Goal: Contribute content

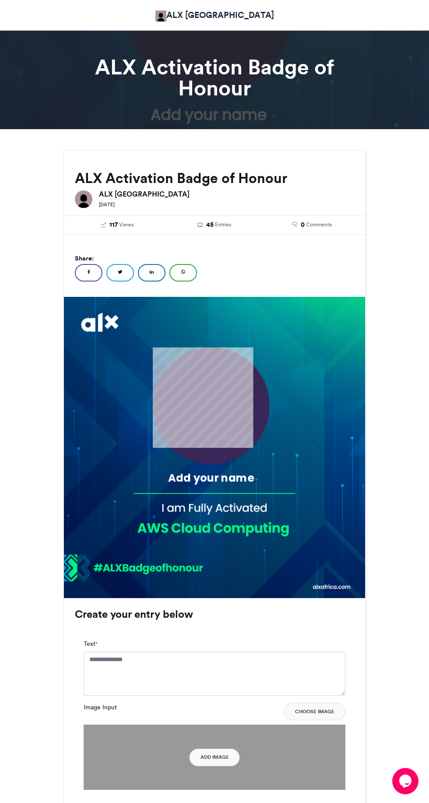
scroll to position [10, 0]
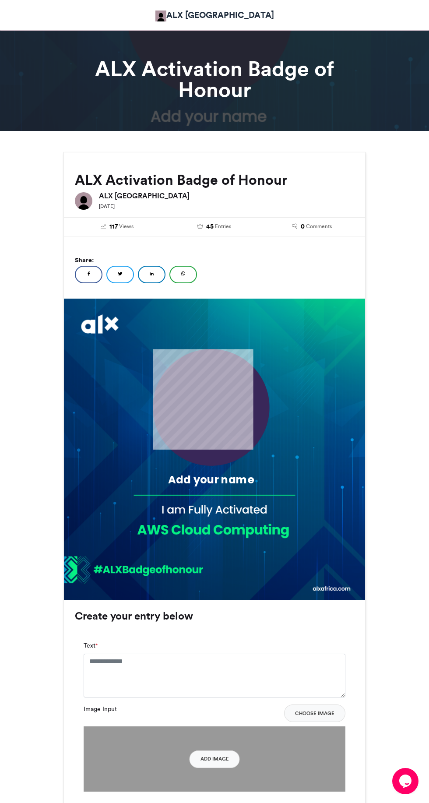
click at [249, 489] on div "Add your name" at bounding box center [211, 481] width 143 height 19
click at [209, 485] on div "Add your name" at bounding box center [211, 479] width 143 height 15
click at [236, 489] on div "Add your name" at bounding box center [211, 481] width 143 height 19
click at [253, 470] on img at bounding box center [214, 449] width 301 height 301
click at [254, 485] on div "Add your name" at bounding box center [211, 479] width 143 height 15
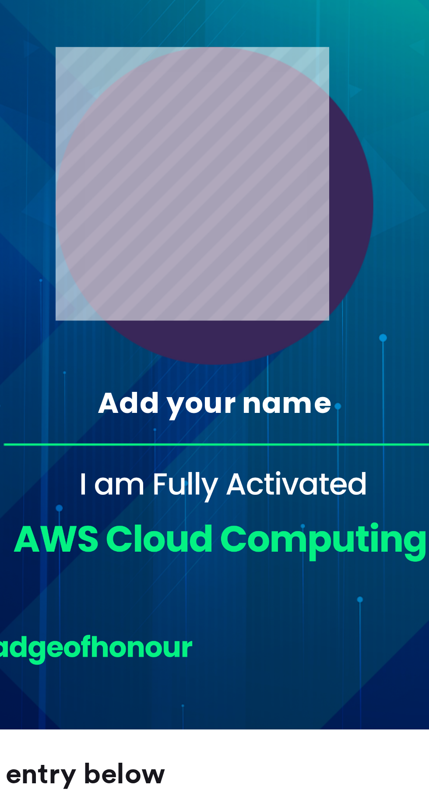
click at [227, 510] on img at bounding box center [214, 449] width 301 height 301
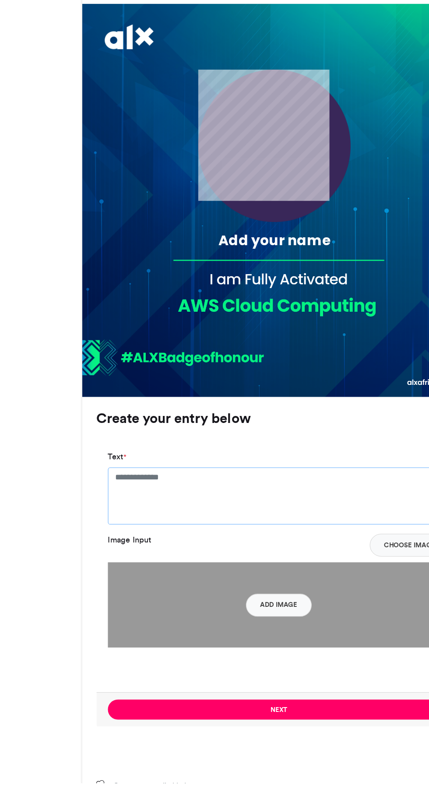
click at [190, 595] on textarea "Text *" at bounding box center [215, 583] width 262 height 44
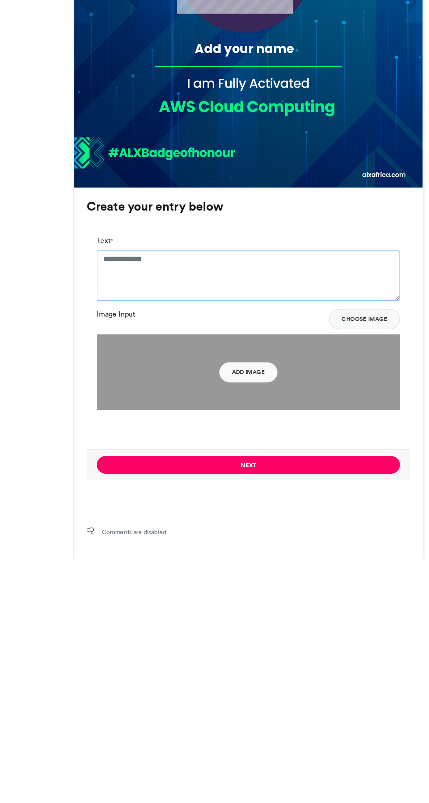
click at [176, 546] on textarea "Text *" at bounding box center [215, 558] width 262 height 44
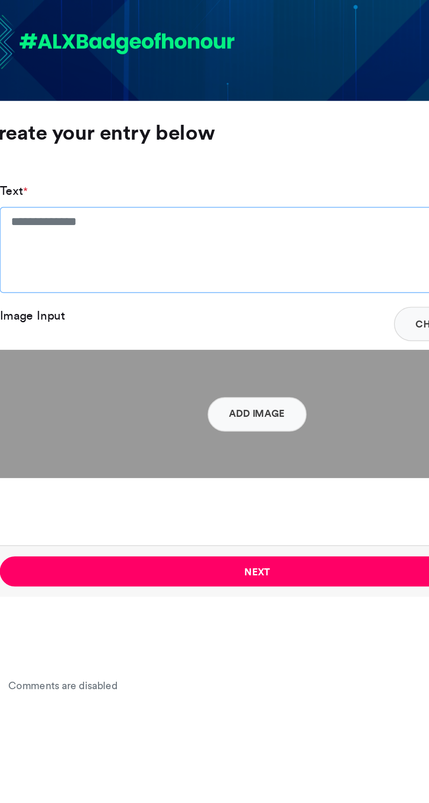
click at [169, 547] on textarea "Text *" at bounding box center [215, 558] width 262 height 44
click at [135, 547] on textarea "Text *" at bounding box center [215, 558] width 262 height 44
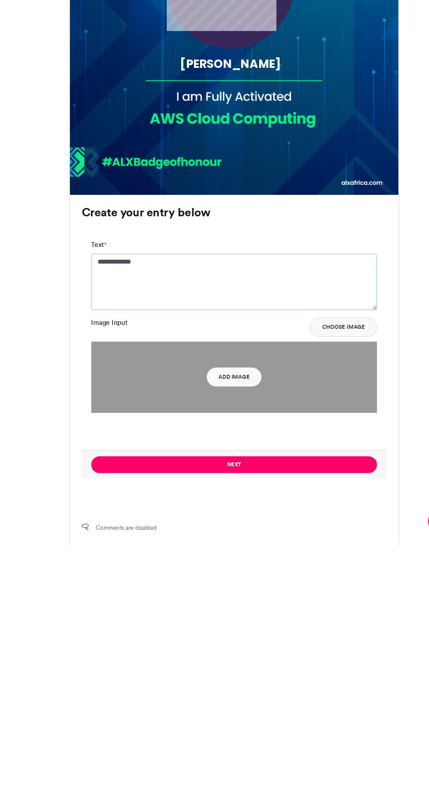
type textarea "**********"
click at [324, 603] on button "Choose Image" at bounding box center [314, 604] width 61 height 18
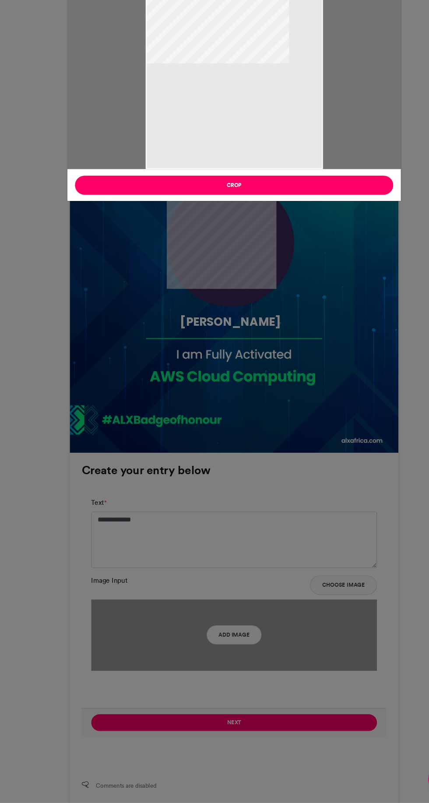
type input "******"
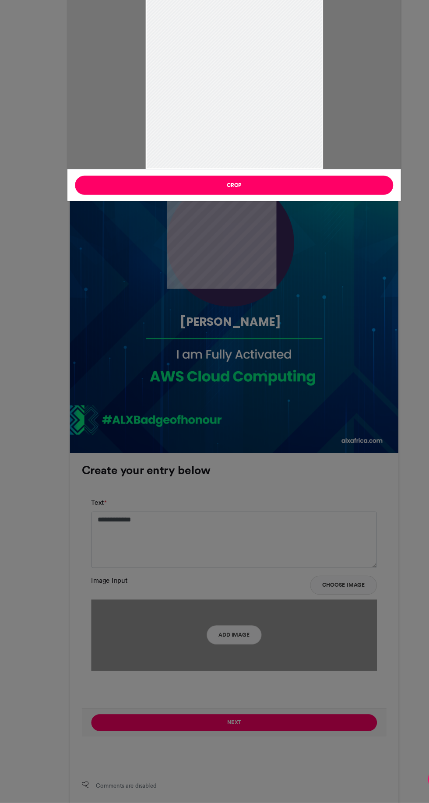
scroll to position [127, 0]
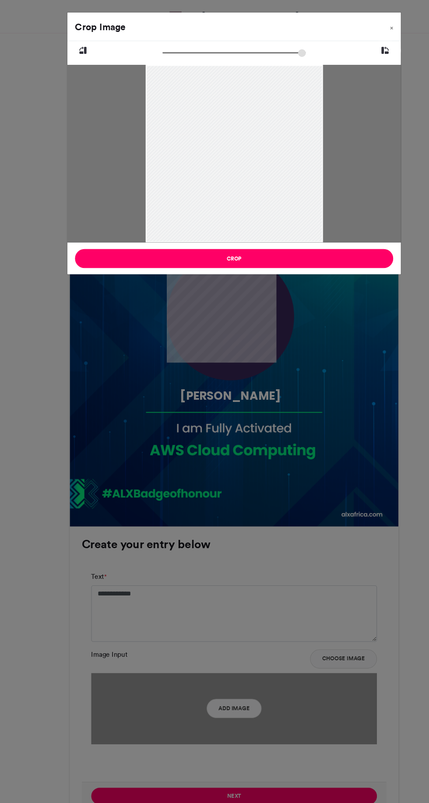
click at [334, 242] on button "Crop" at bounding box center [215, 237] width 292 height 18
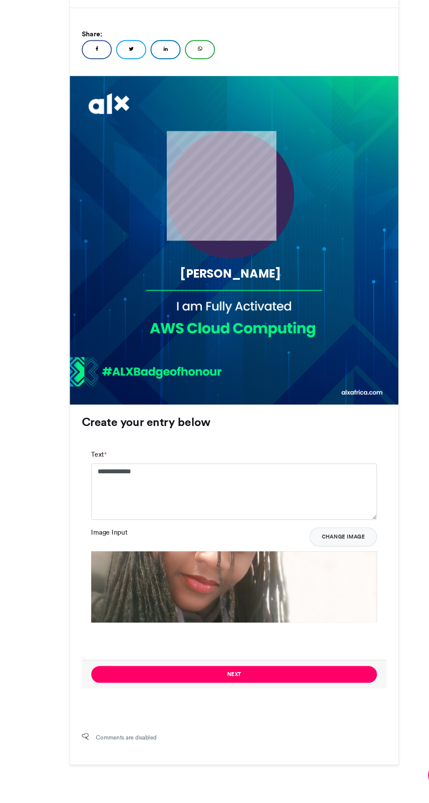
scroll to position [175, 0]
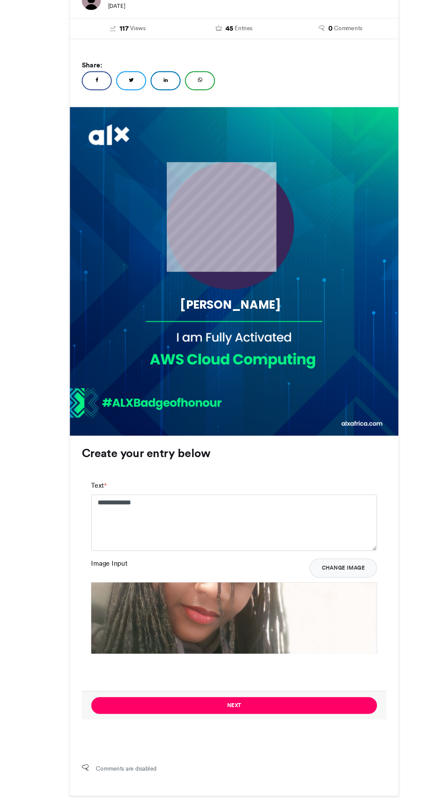
click at [328, 562] on button "Change Image" at bounding box center [315, 556] width 62 height 18
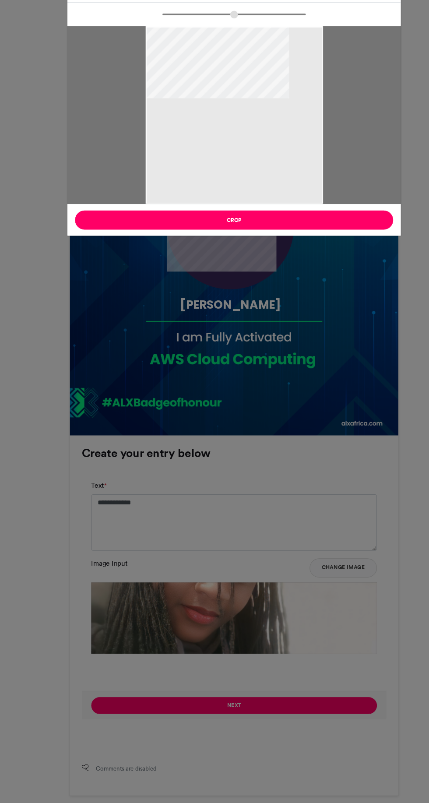
type input "******"
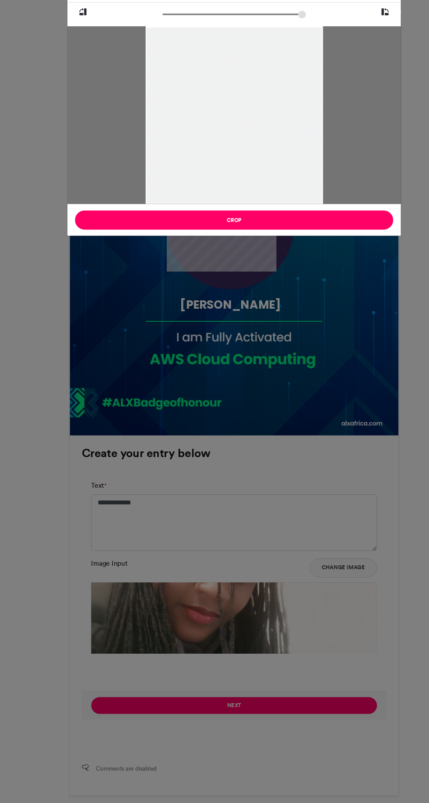
click at [341, 242] on button "Crop" at bounding box center [215, 237] width 292 height 18
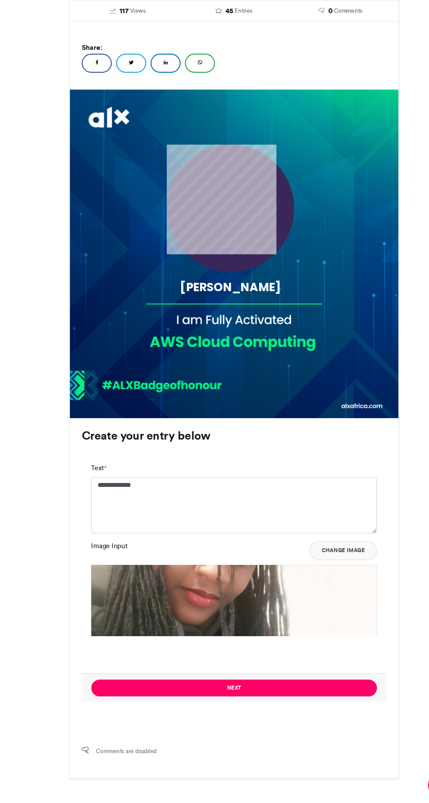
scroll to position [165, 0]
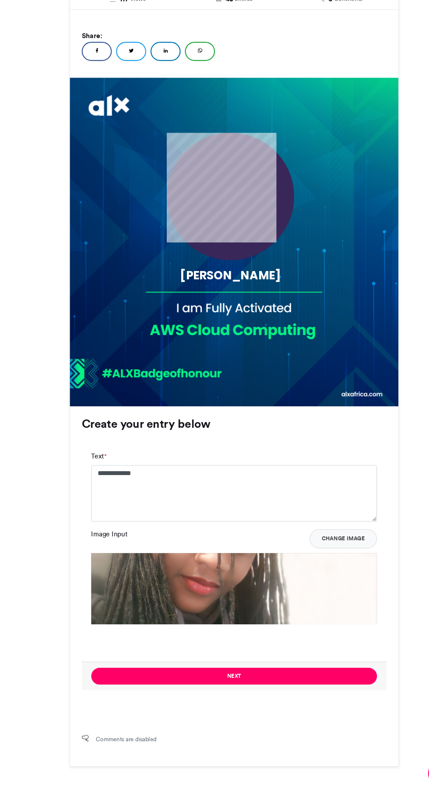
click at [317, 699] on button "Next" at bounding box center [215, 691] width 262 height 15
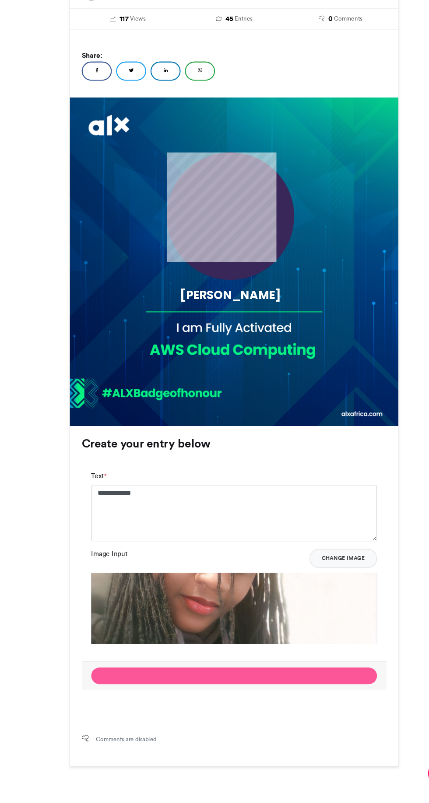
scroll to position [0, 0]
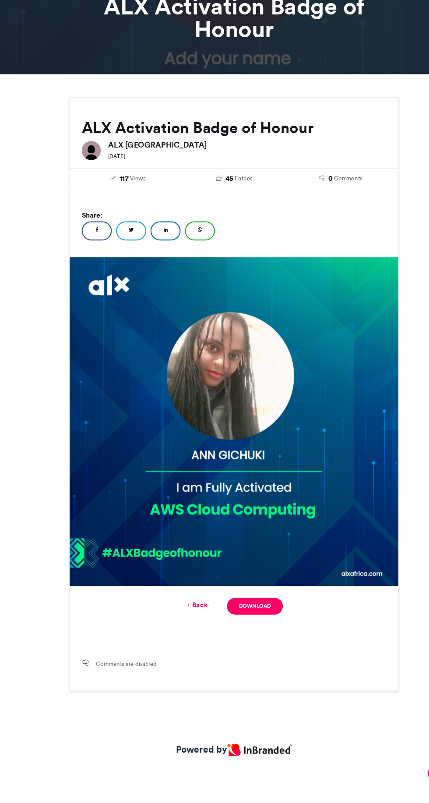
click at [356, 260] on div "Share: Facebook Twitter LinkedIn WhatsApp" at bounding box center [214, 277] width 301 height 62
click at [252, 643] on div "Back Download" at bounding box center [214, 627] width 301 height 37
click at [250, 630] on link "Download" at bounding box center [233, 627] width 51 height 15
